Goal: Browse casually

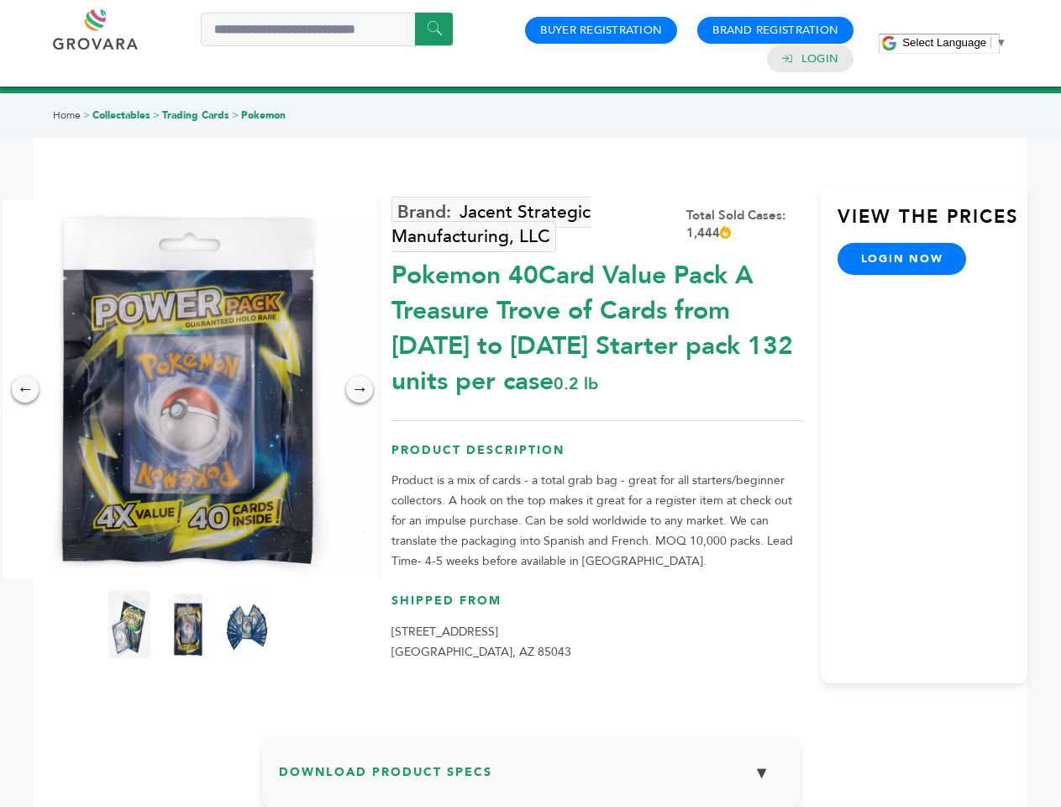
click at [955, 42] on span "Select Language" at bounding box center [945, 42] width 84 height 13
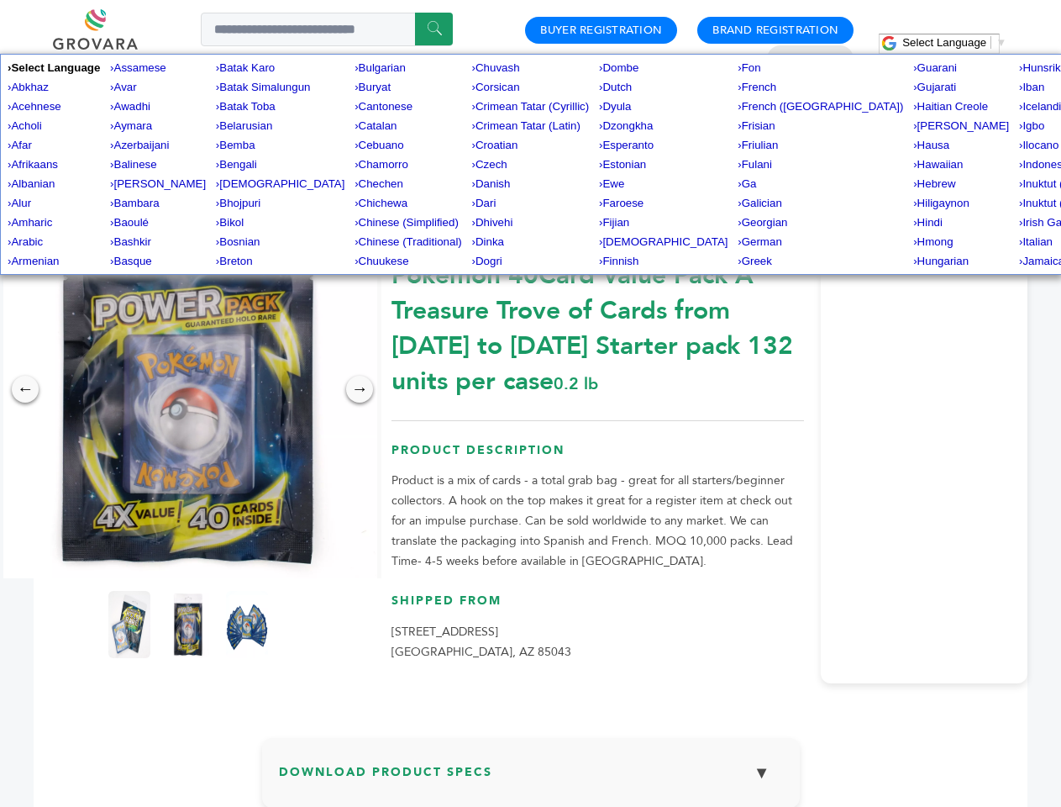
click at [188, 389] on img at bounding box center [188, 389] width 378 height 378
click at [0, 0] on div "×" at bounding box center [0, 0] width 0 height 0
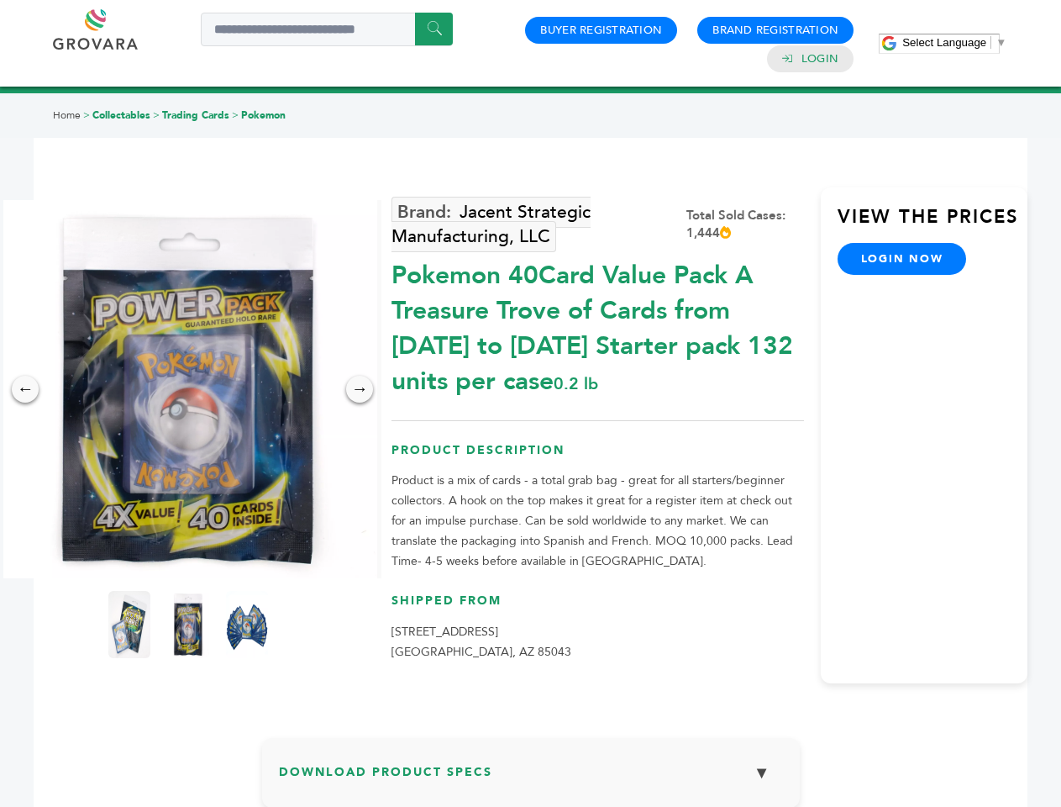
click at [360, 389] on div "→" at bounding box center [359, 389] width 27 height 27
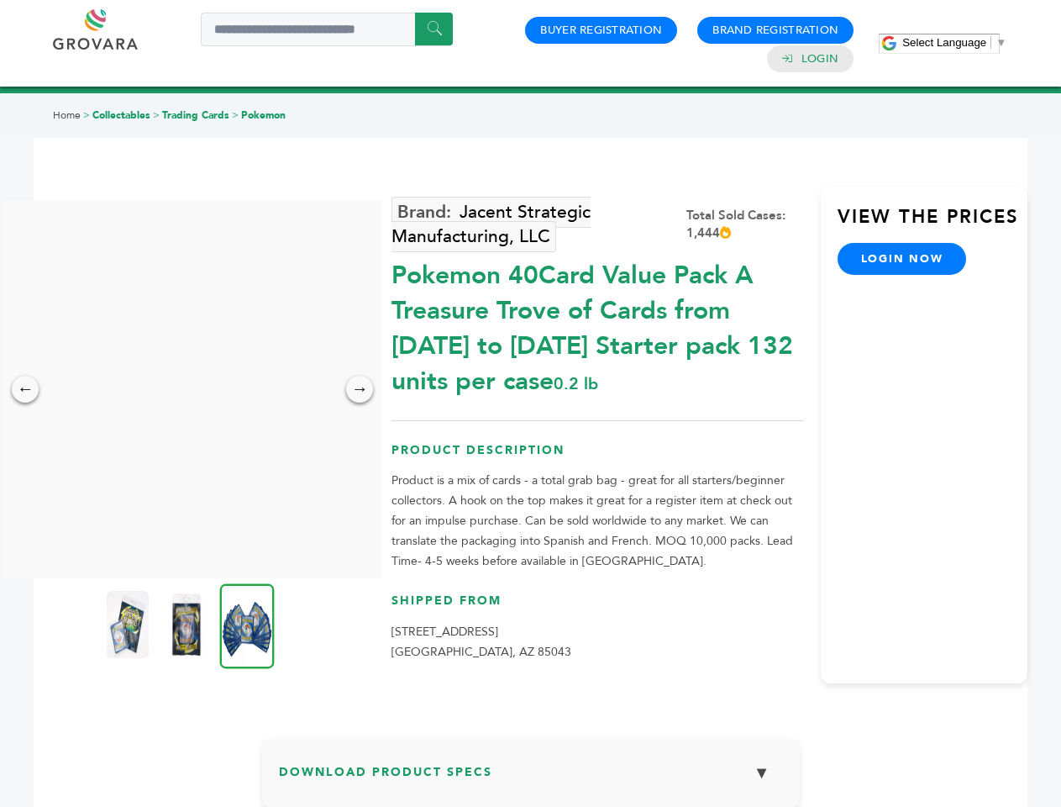
click at [129, 624] on img at bounding box center [128, 624] width 42 height 67
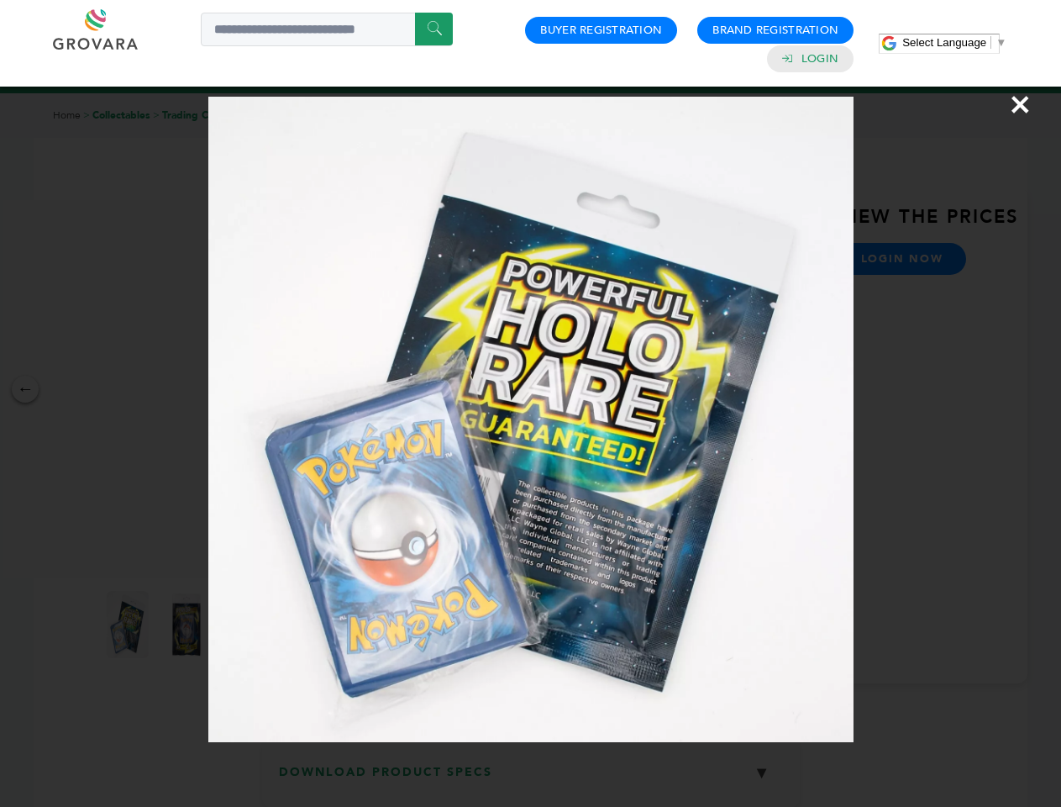
click at [188, 624] on div "×" at bounding box center [530, 403] width 1061 height 807
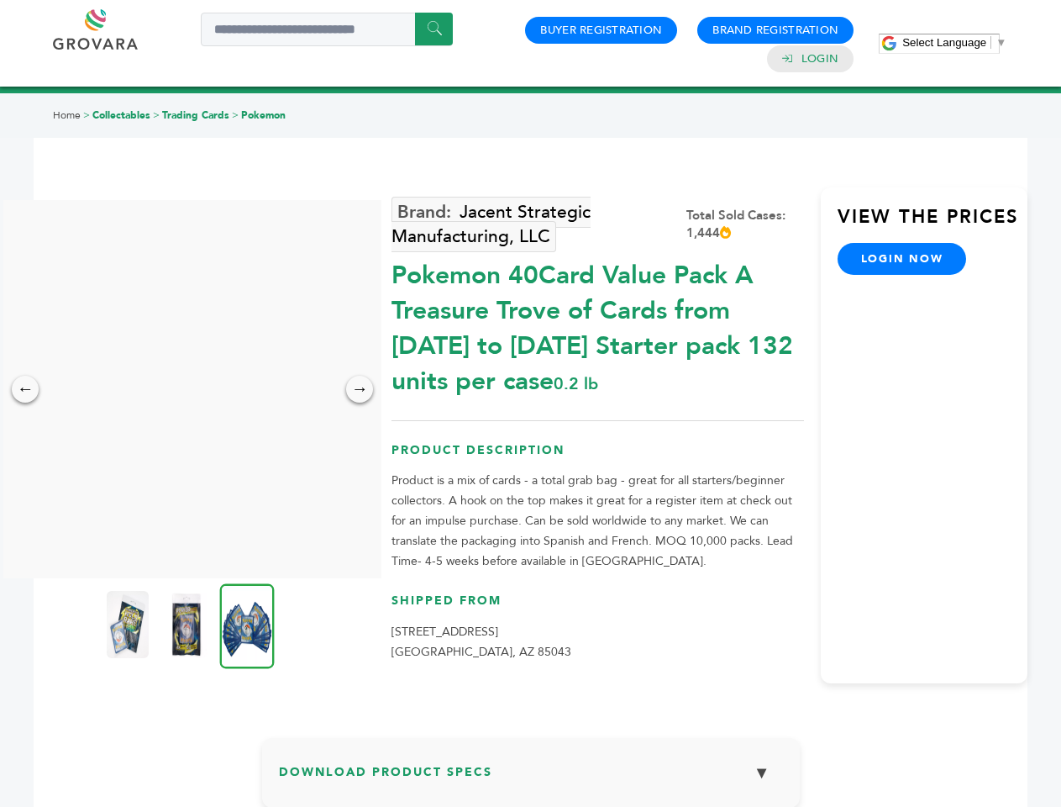
click at [247, 624] on img at bounding box center [247, 625] width 55 height 85
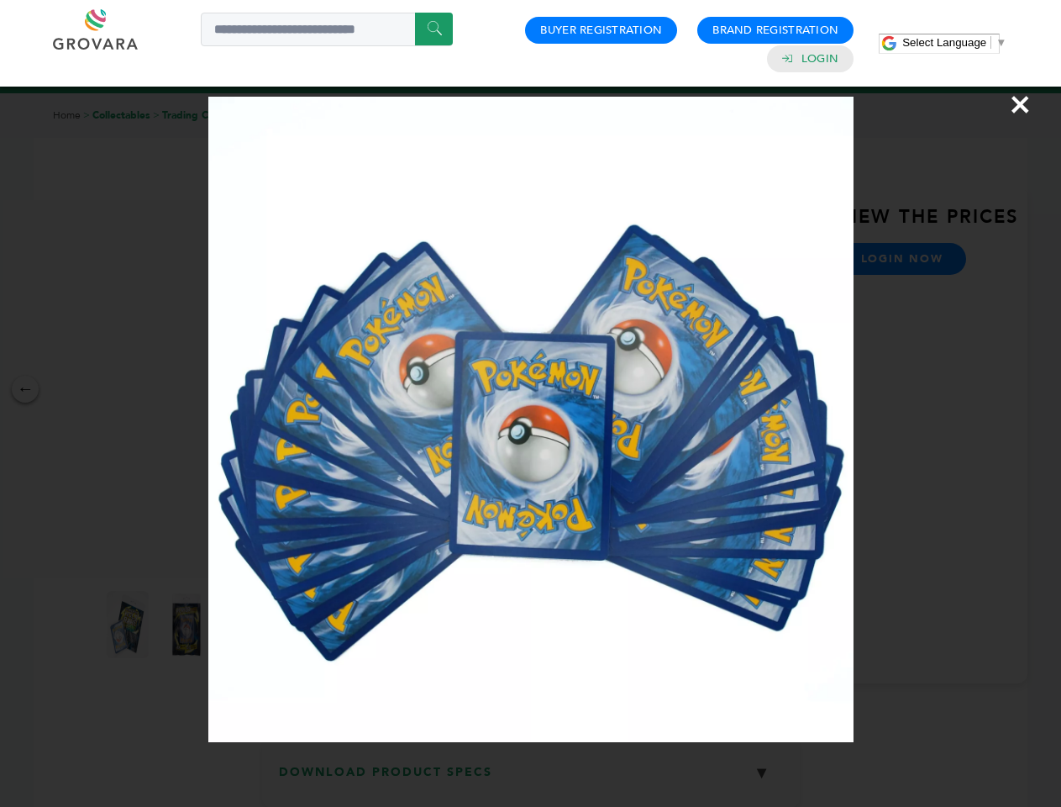
click at [531, 779] on div "×" at bounding box center [530, 403] width 1061 height 807
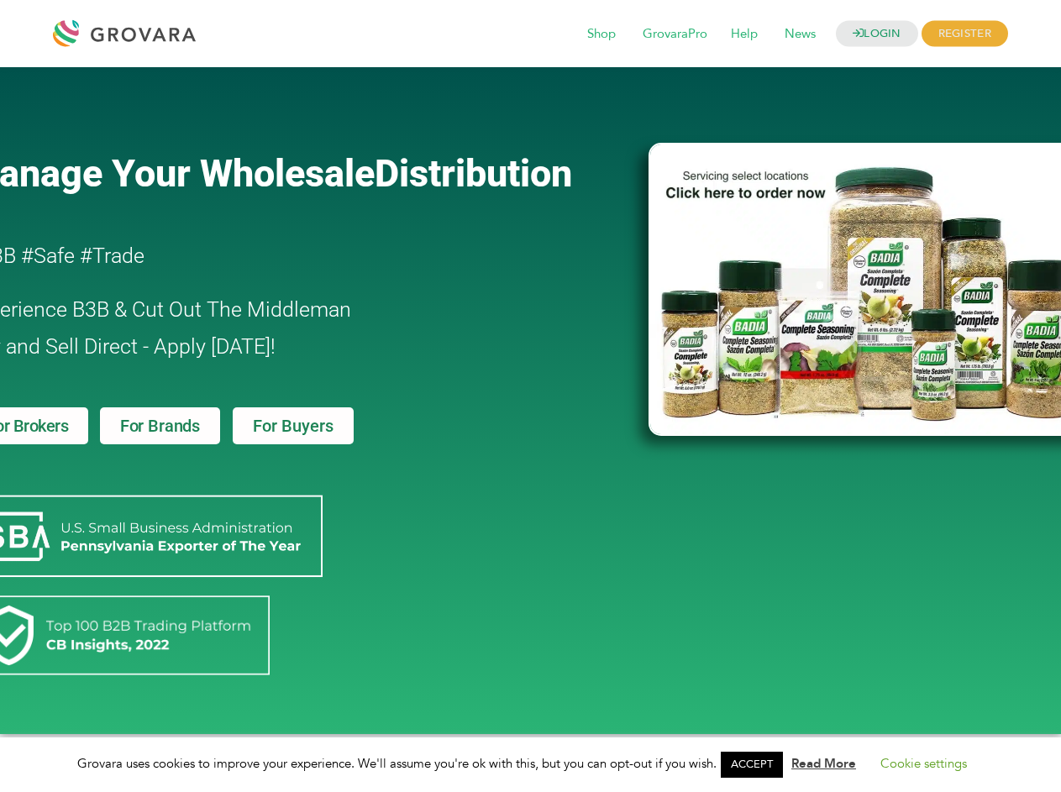
click at [757, 765] on link "ACCEPT" at bounding box center [752, 765] width 62 height 26
